Goal: Task Accomplishment & Management: Complete application form

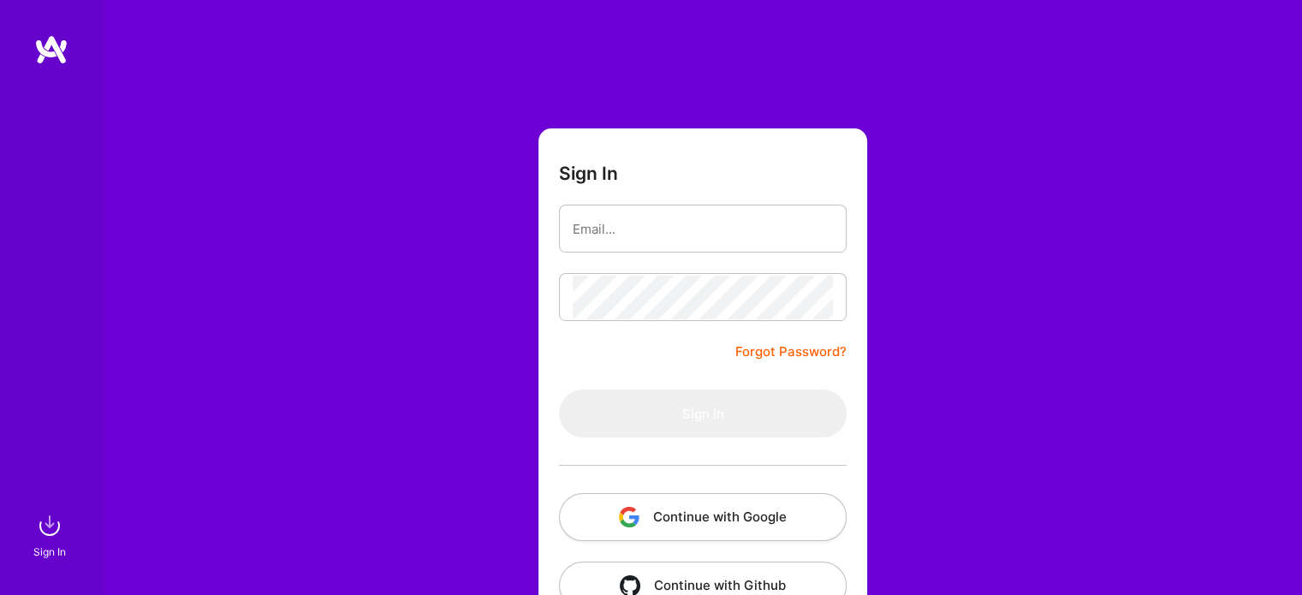
scroll to position [48, 0]
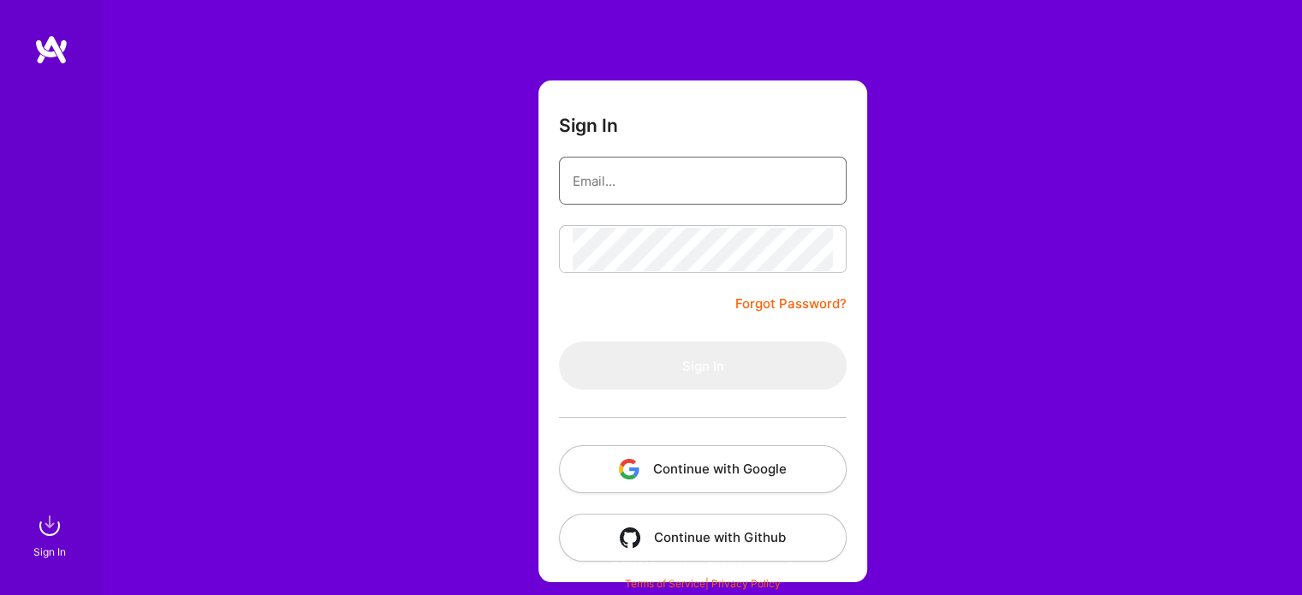
type input "[EMAIL_ADDRESS][DOMAIN_NAME]"
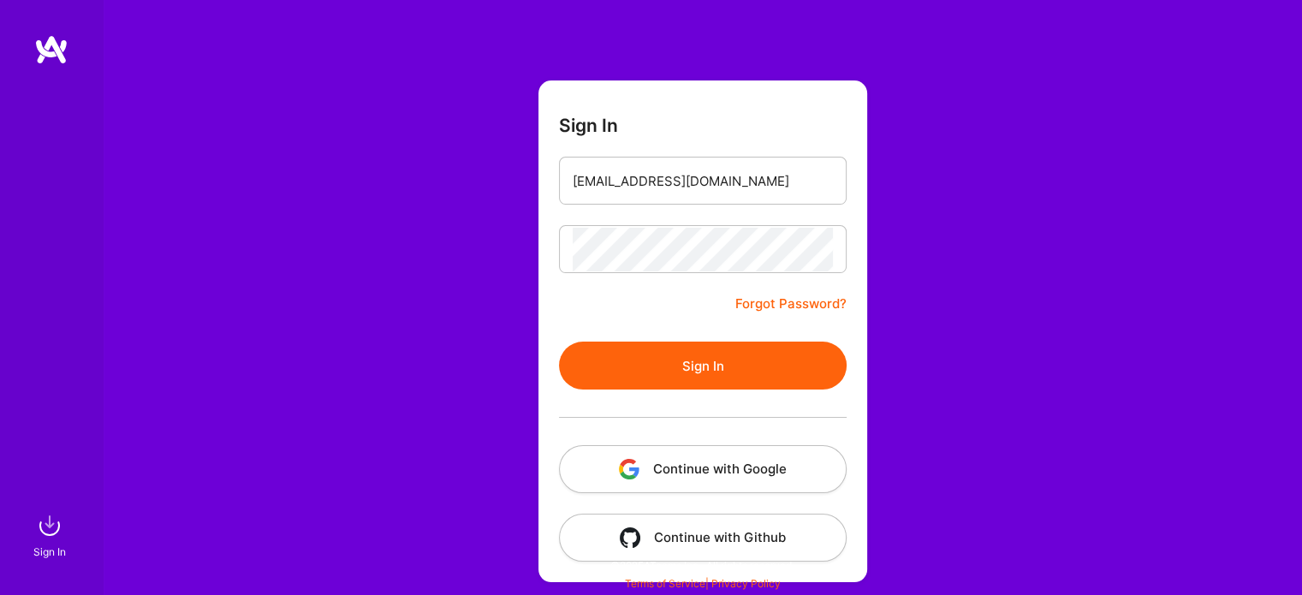
click at [698, 471] on button "Continue with Google" at bounding box center [703, 469] width 288 height 48
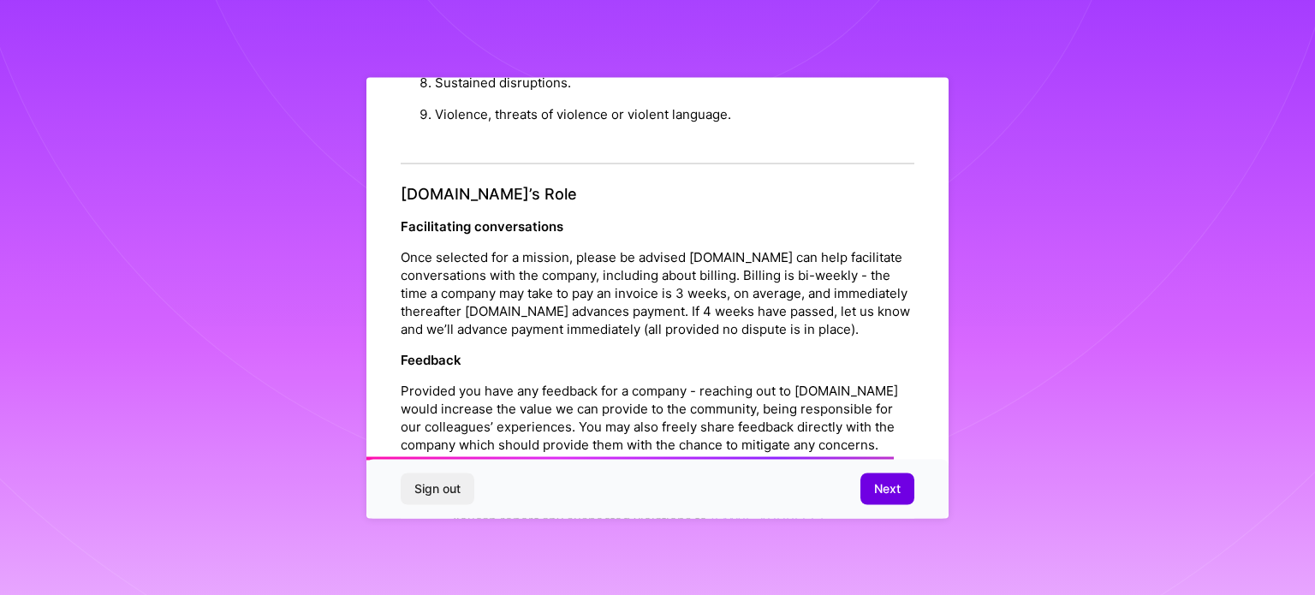
scroll to position [1985, 0]
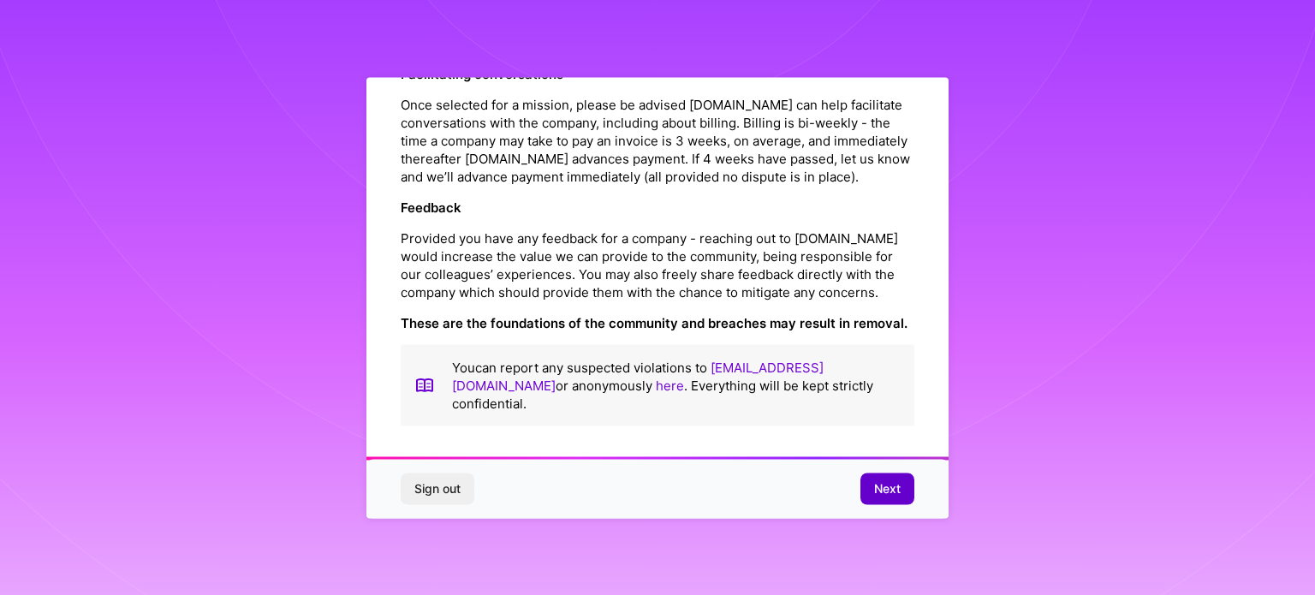
click at [888, 496] on span "Next" at bounding box center [887, 488] width 27 height 17
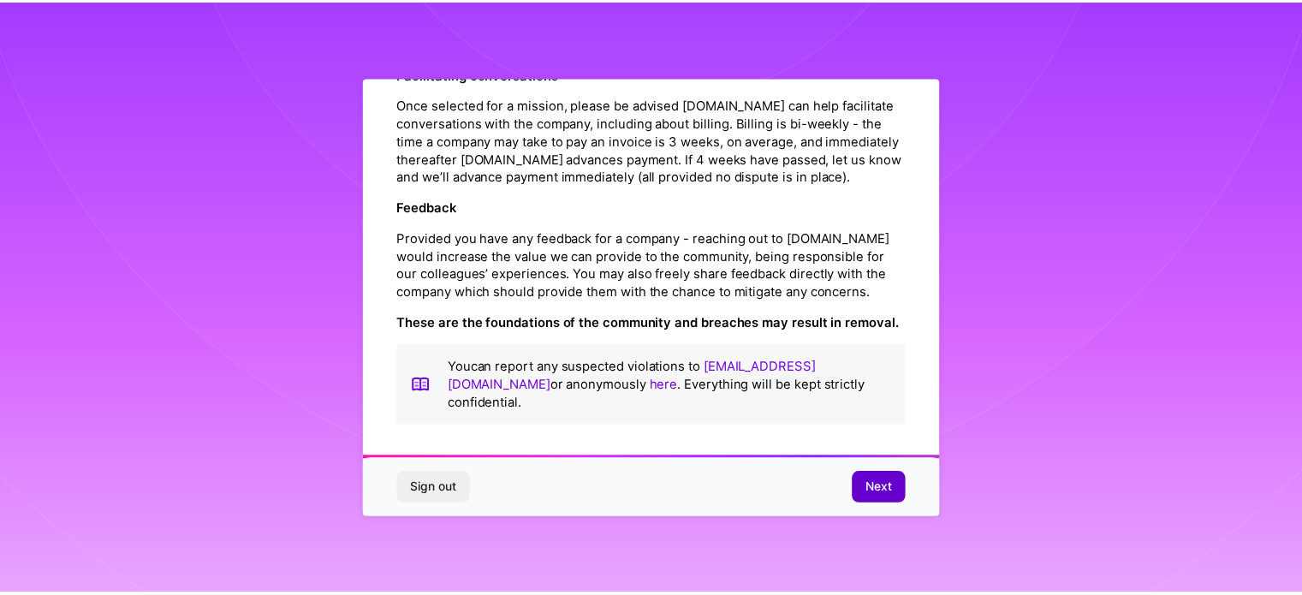
scroll to position [21, 0]
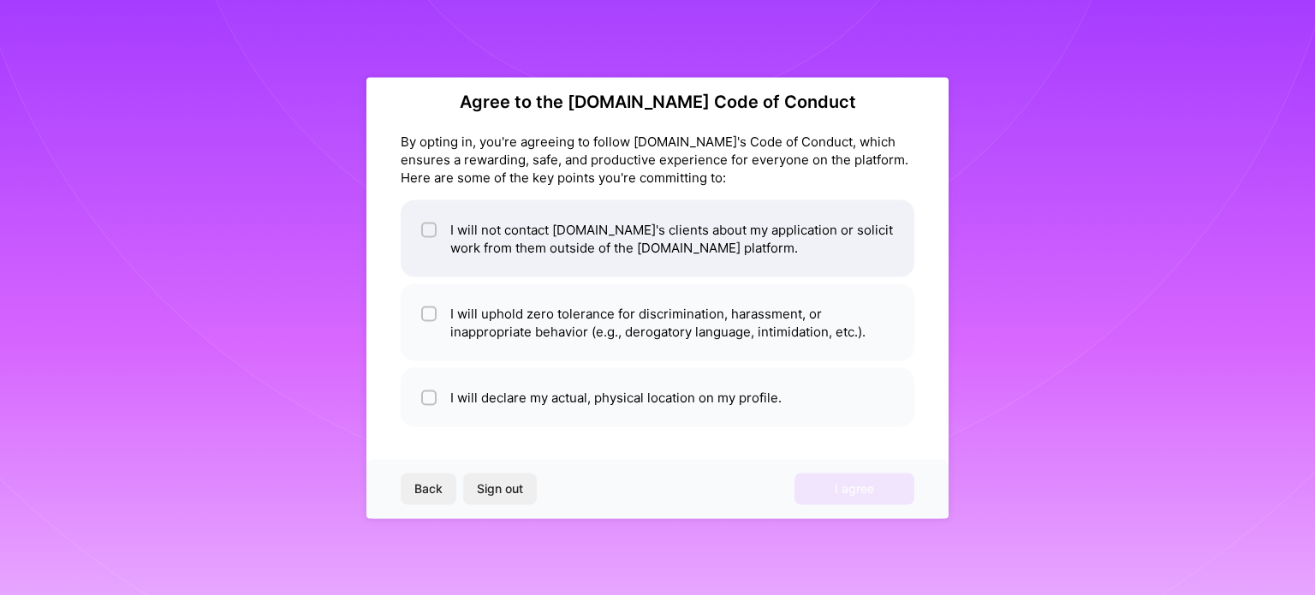
click at [535, 274] on li "I will not contact A.Team's clients about my application or solicit work from t…" at bounding box center [657, 237] width 513 height 77
checkbox input "true"
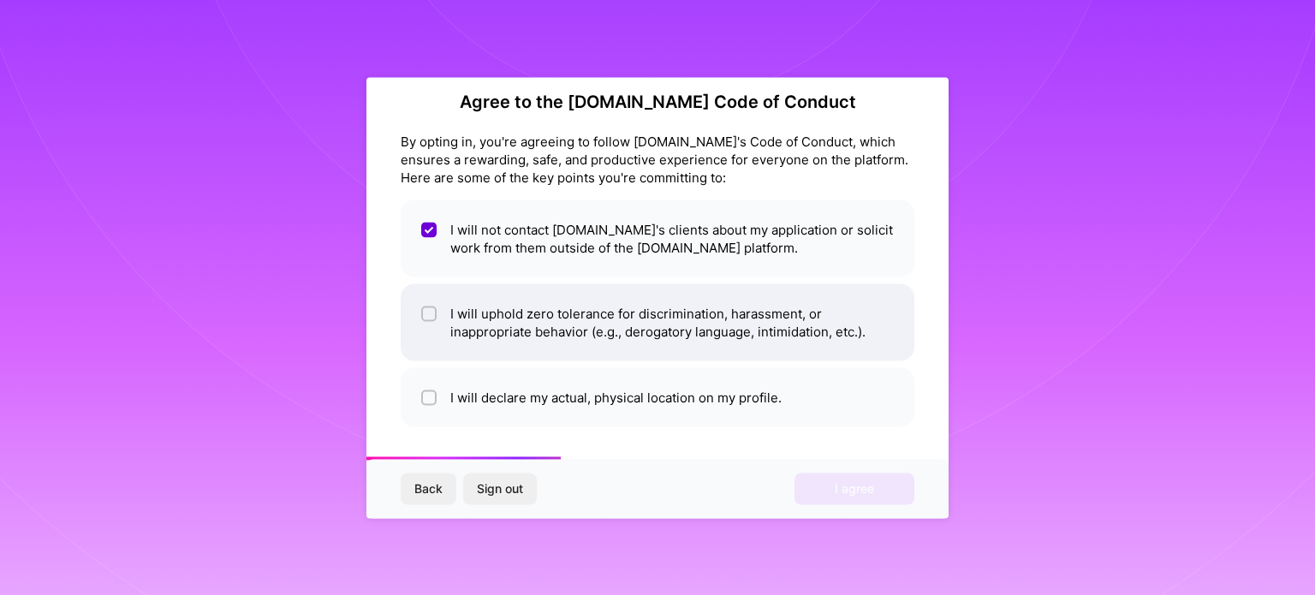
click at [535, 318] on li "I will uphold zero tolerance for discrimination, harassment, or inappropriate b…" at bounding box center [657, 321] width 513 height 77
checkbox input "true"
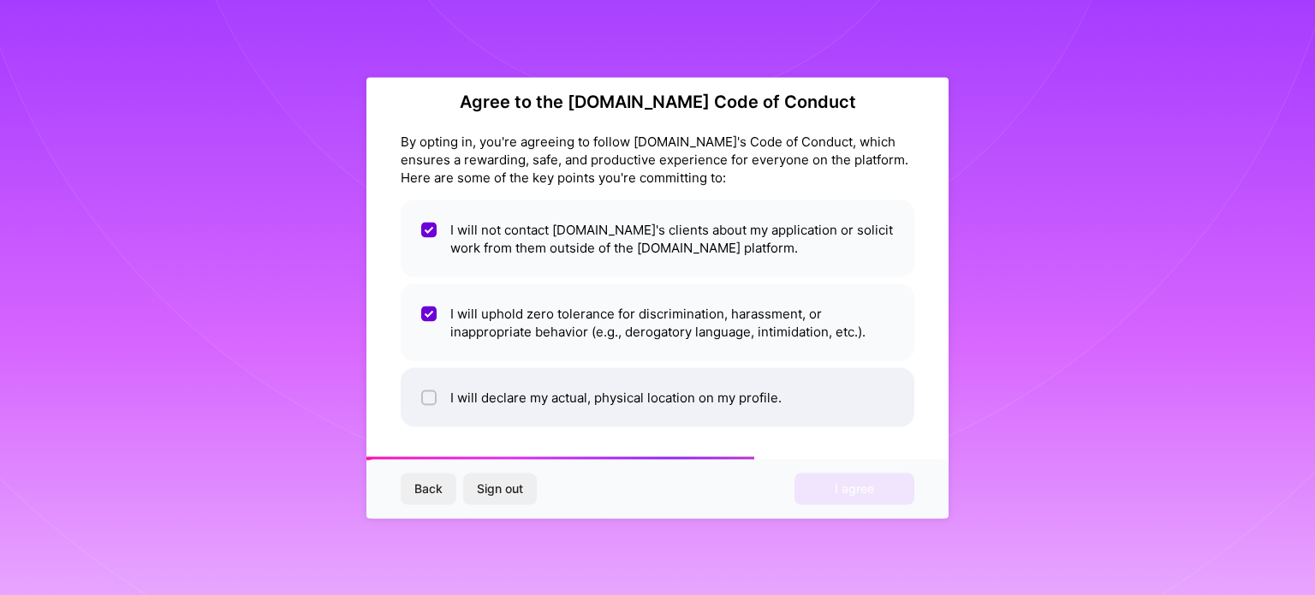
click at [556, 386] on li "I will declare my actual, physical location on my profile." at bounding box center [657, 396] width 513 height 59
checkbox input "true"
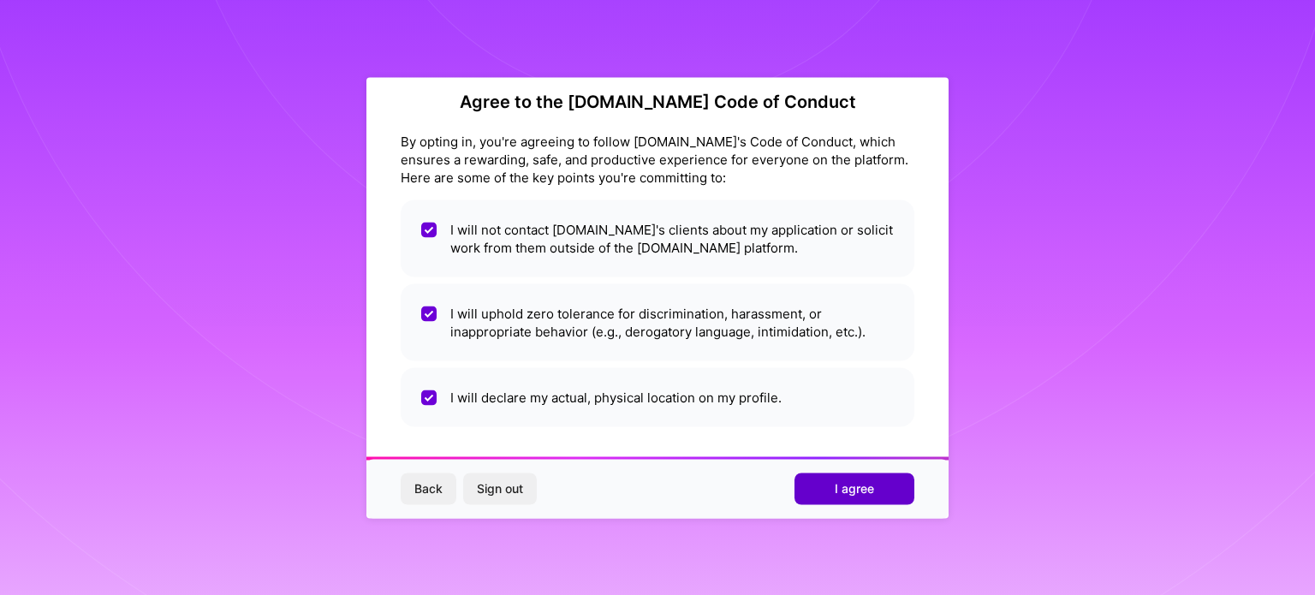
click at [810, 489] on button "I agree" at bounding box center [854, 488] width 120 height 31
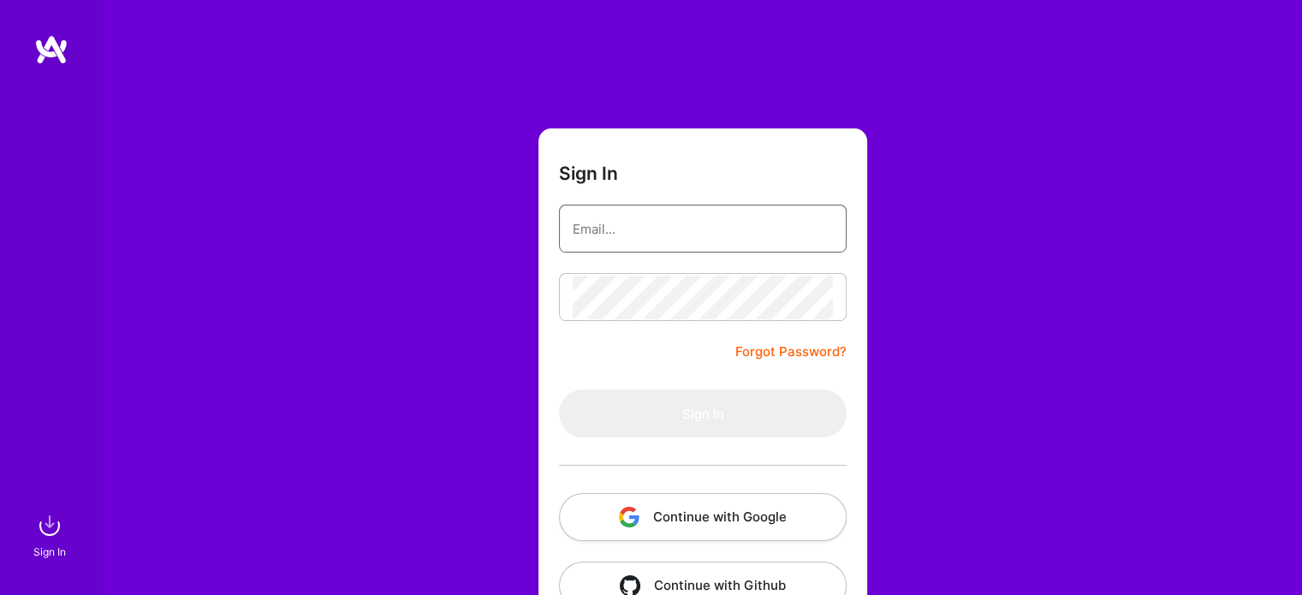
type input "[EMAIL_ADDRESS][DOMAIN_NAME]"
